Goal: Check status: Check status

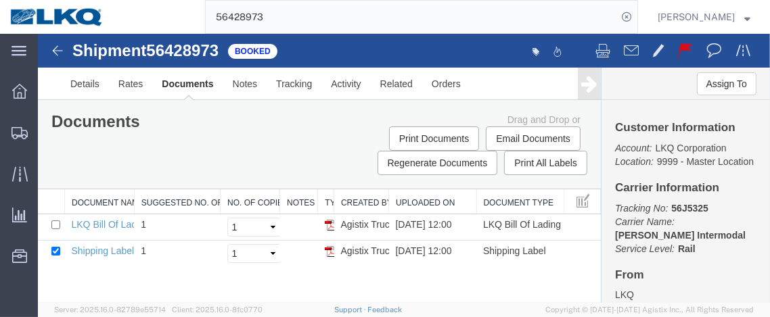
click at [631, 18] on icon at bounding box center [626, 16] width 19 height 19
click at [629, 18] on icon at bounding box center [626, 16] width 19 height 19
click at [391, 21] on input "search" at bounding box center [411, 17] width 411 height 32
type input "56109443"
click at [629, 16] on icon at bounding box center [626, 16] width 19 height 19
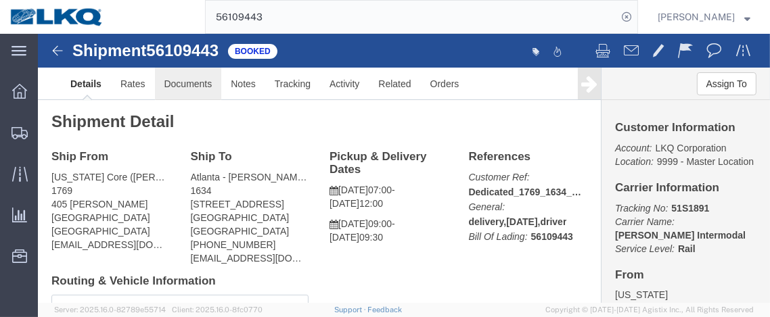
click link "Documents"
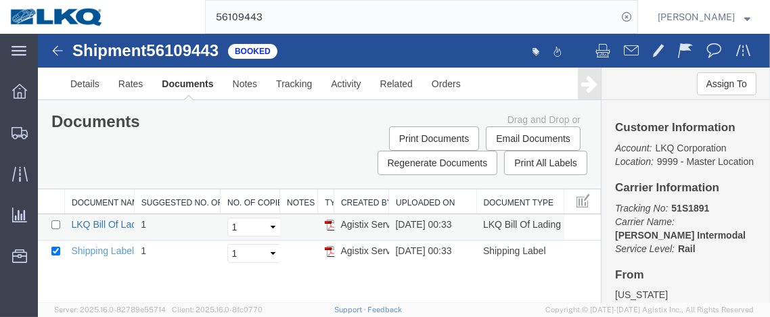
click at [112, 222] on link "LKQ Bill Of Lading" at bounding box center [110, 224] width 78 height 11
